Goal: Task Accomplishment & Management: Manage account settings

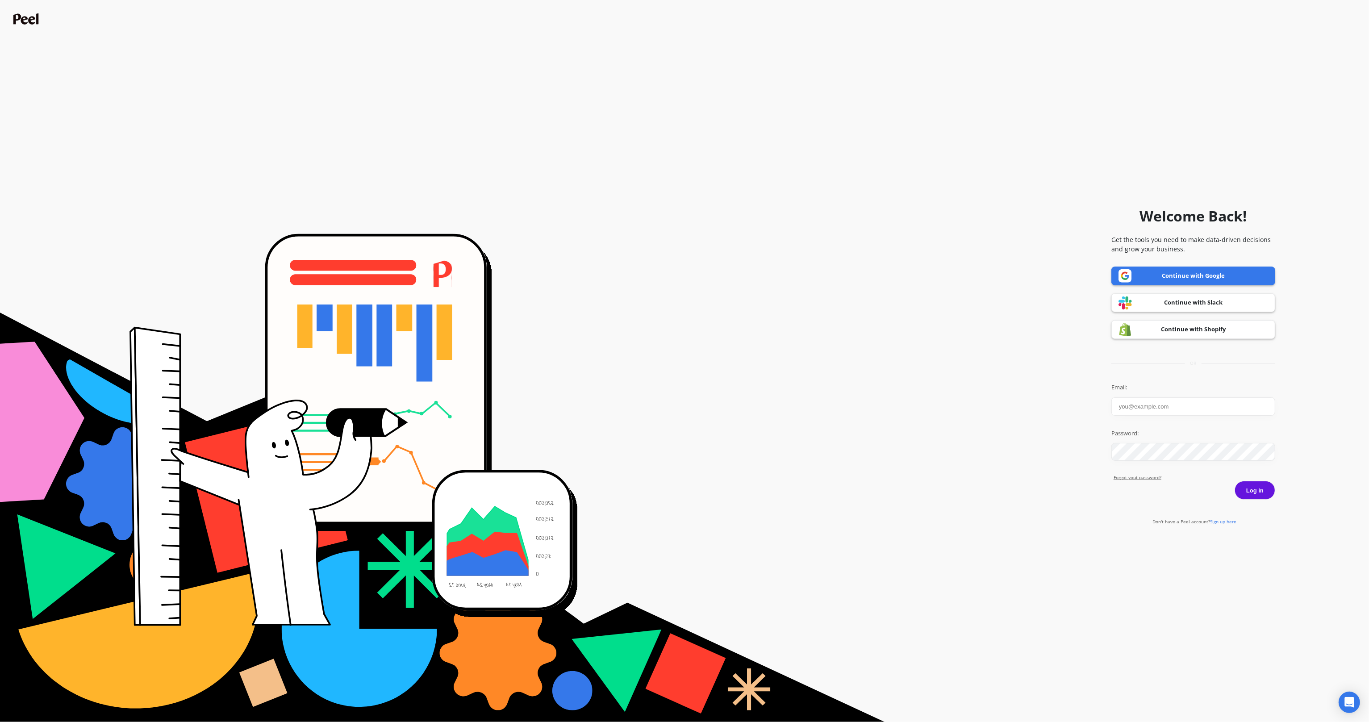
click at [1216, 323] on link "Continue with Shopify" at bounding box center [1193, 329] width 164 height 19
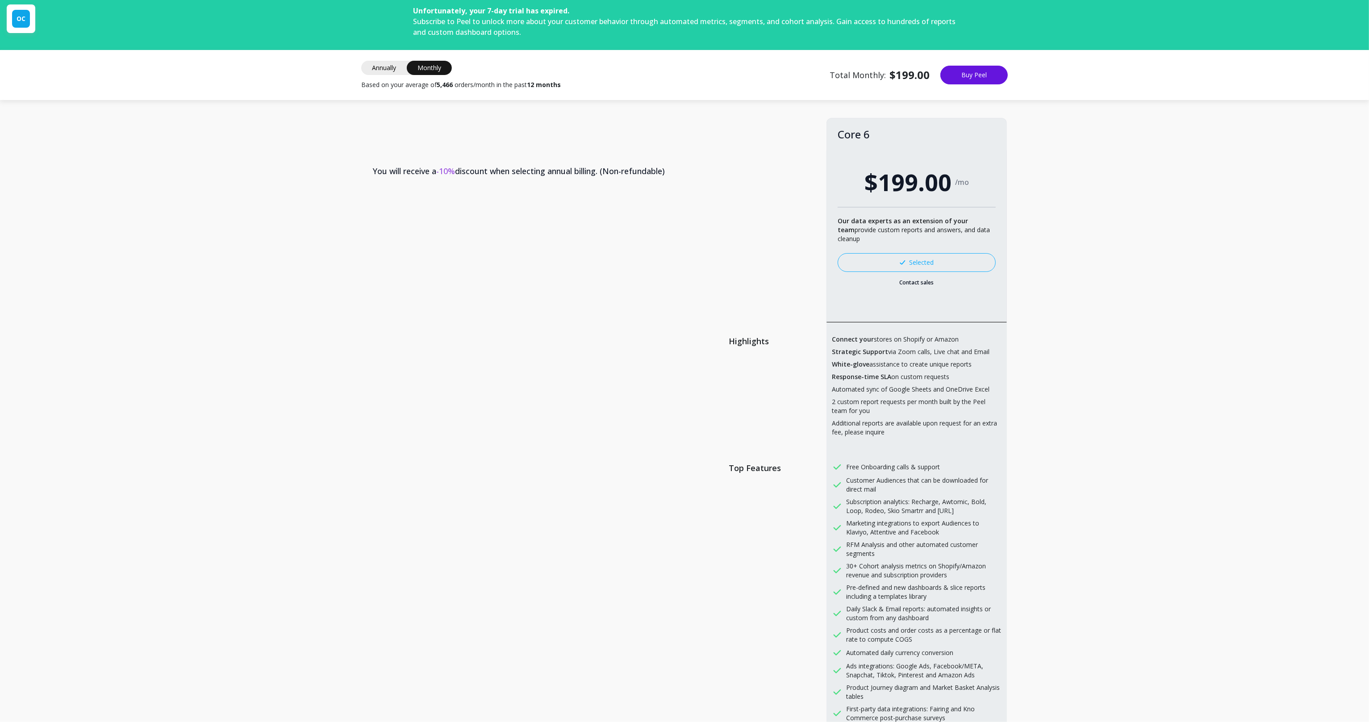
click at [388, 67] on span "Annually" at bounding box center [384, 68] width 46 height 14
click at [422, 67] on span "Monthly" at bounding box center [429, 68] width 45 height 14
click at [382, 67] on span "Annually" at bounding box center [384, 68] width 46 height 14
